Goal: Information Seeking & Learning: Learn about a topic

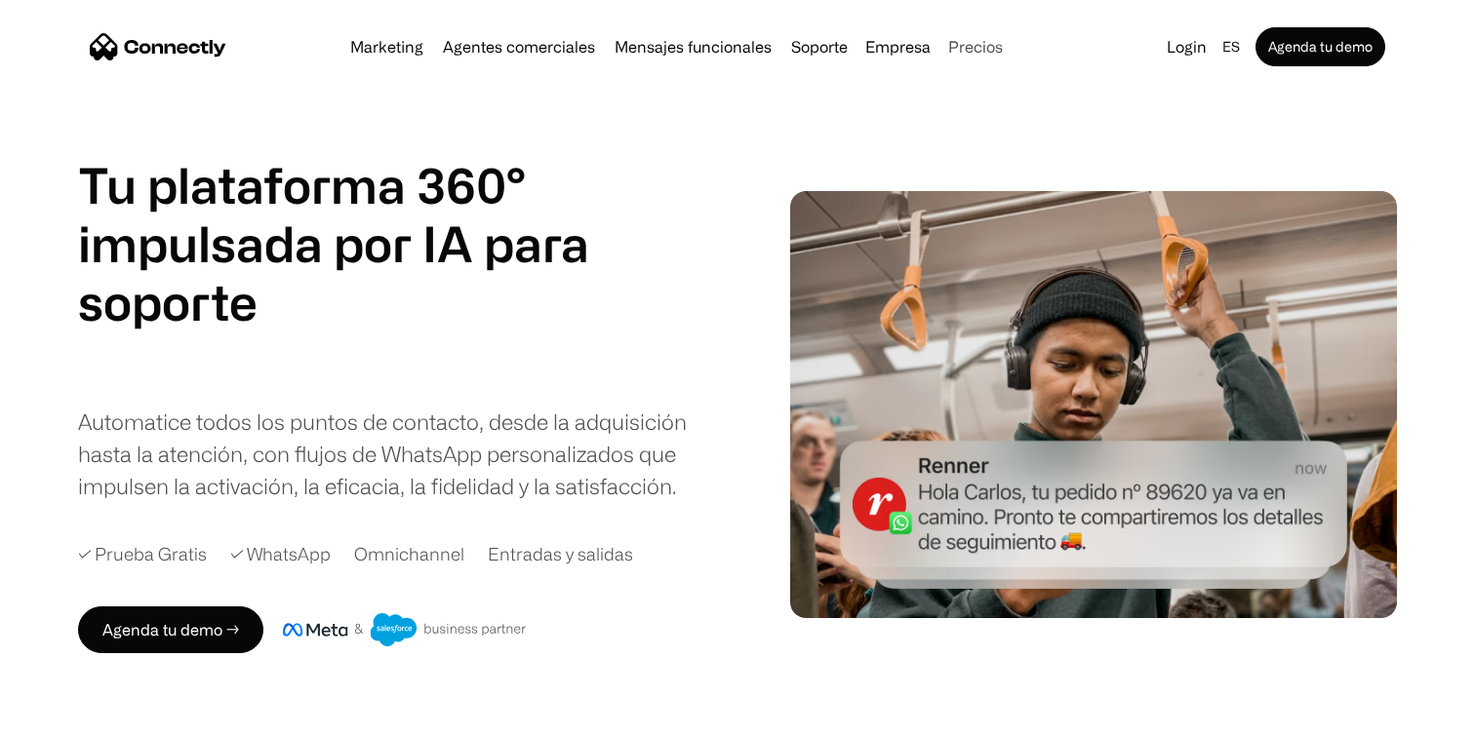
click at [983, 50] on link "Precios" at bounding box center [975, 47] width 70 height 16
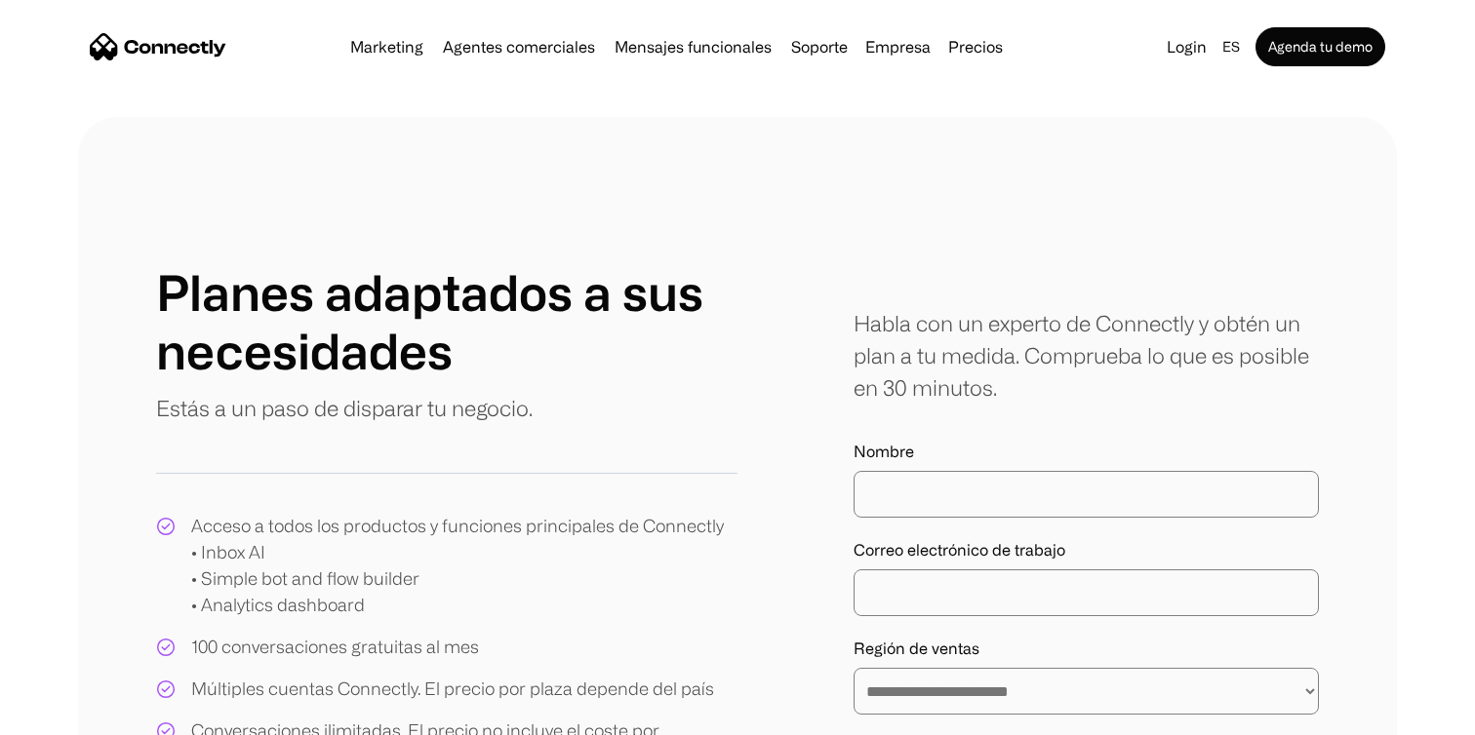
click at [162, 49] on img "home" at bounding box center [158, 46] width 137 height 27
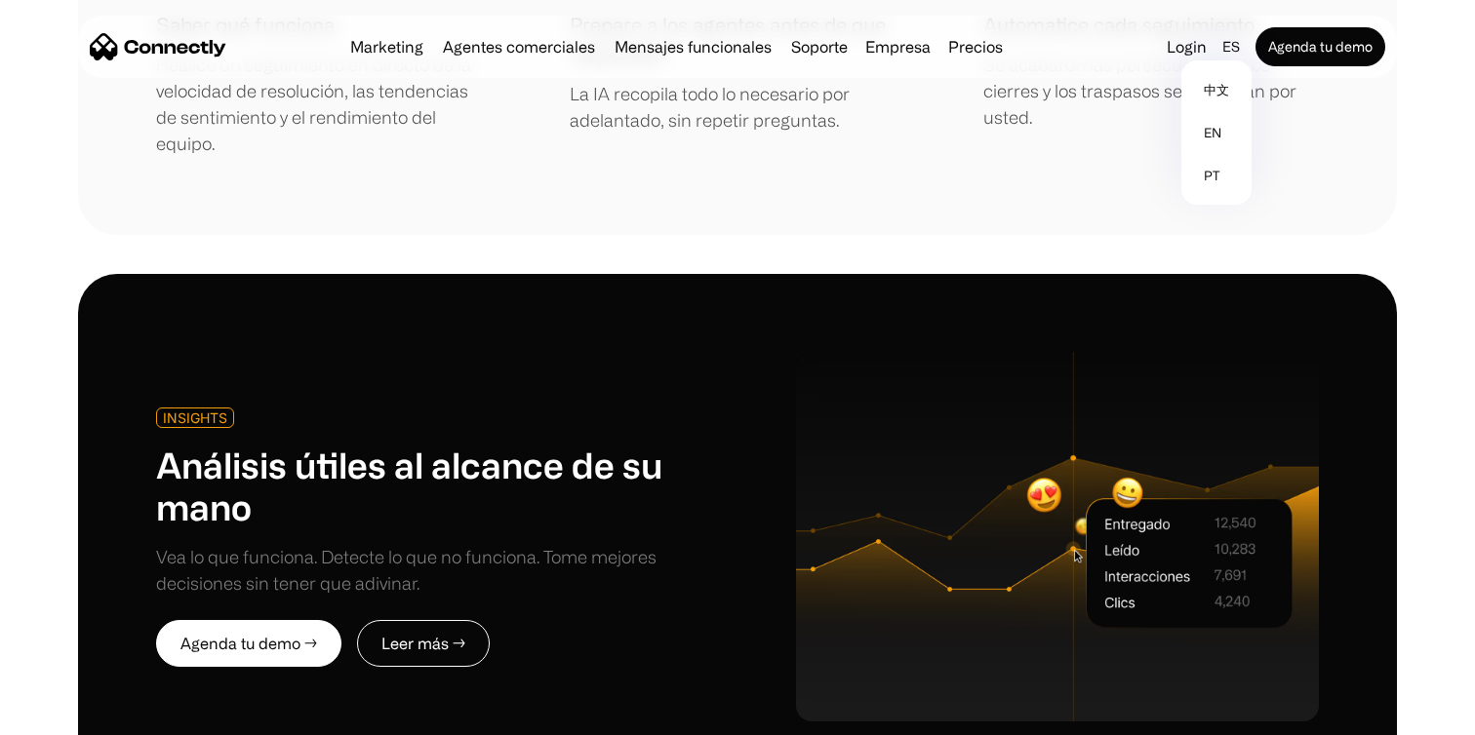
scroll to position [4815, 0]
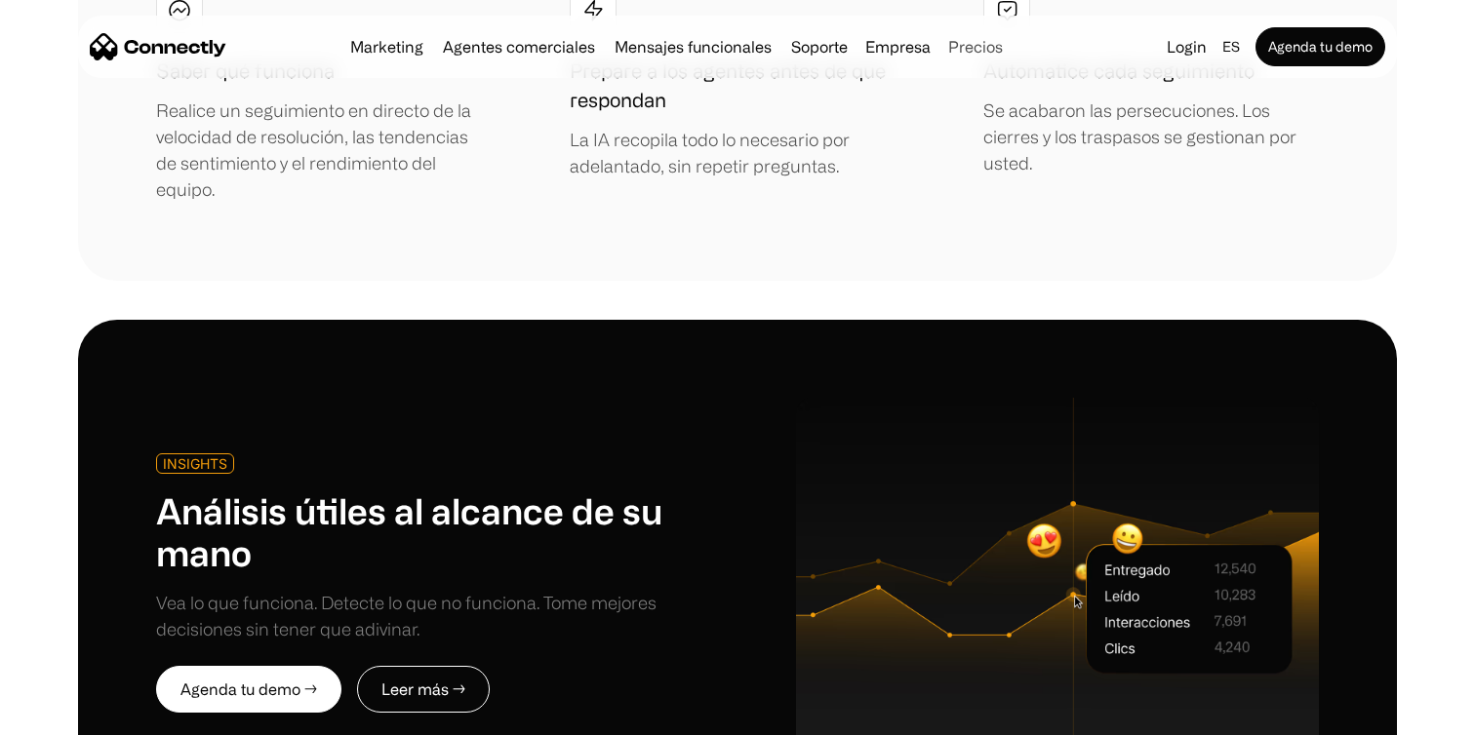
drag, startPoint x: 1020, startPoint y: 40, endPoint x: 1005, endPoint y: 46, distance: 16.7
click at [1011, 44] on nav "Marketing Agentes comerciales Mensajes funcionales Soporte Empresa Sobre Nosotr…" at bounding box center [737, 46] width 1295 height 39
click at [1005, 46] on link "Precios" at bounding box center [975, 47] width 70 height 16
